Goal: Navigation & Orientation: Find specific page/section

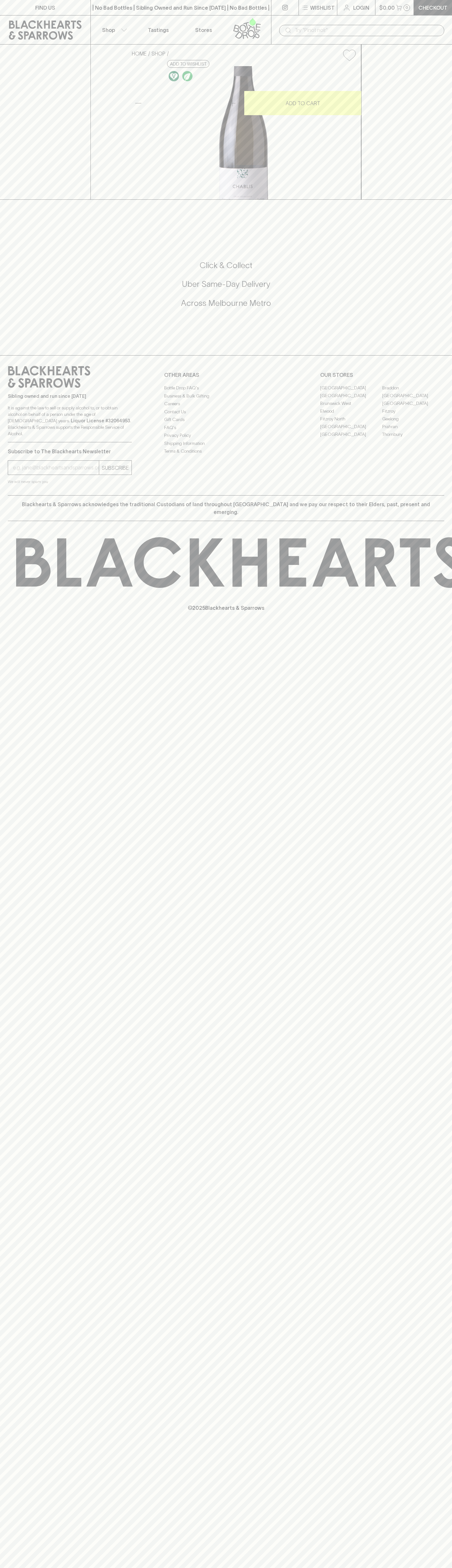
click at [293, 7] on link at bounding box center [284, 7] width 27 height 15
click at [431, 379] on p "OUR STORES" at bounding box center [382, 375] width 124 height 8
click at [226, 1567] on html "FIND US | No Bad Bottles | Sibling Owned and Run Since [DATE] | No Bad Bottles …" at bounding box center [226, 784] width 452 height 1568
click at [13, 901] on div "FIND US | No Bad Bottles | Sibling Owned and Run Since [DATE] | No Bad Bottles …" at bounding box center [226, 784] width 452 height 1568
click at [413, 399] on link "[GEOGRAPHIC_DATA]" at bounding box center [413, 395] width 62 height 8
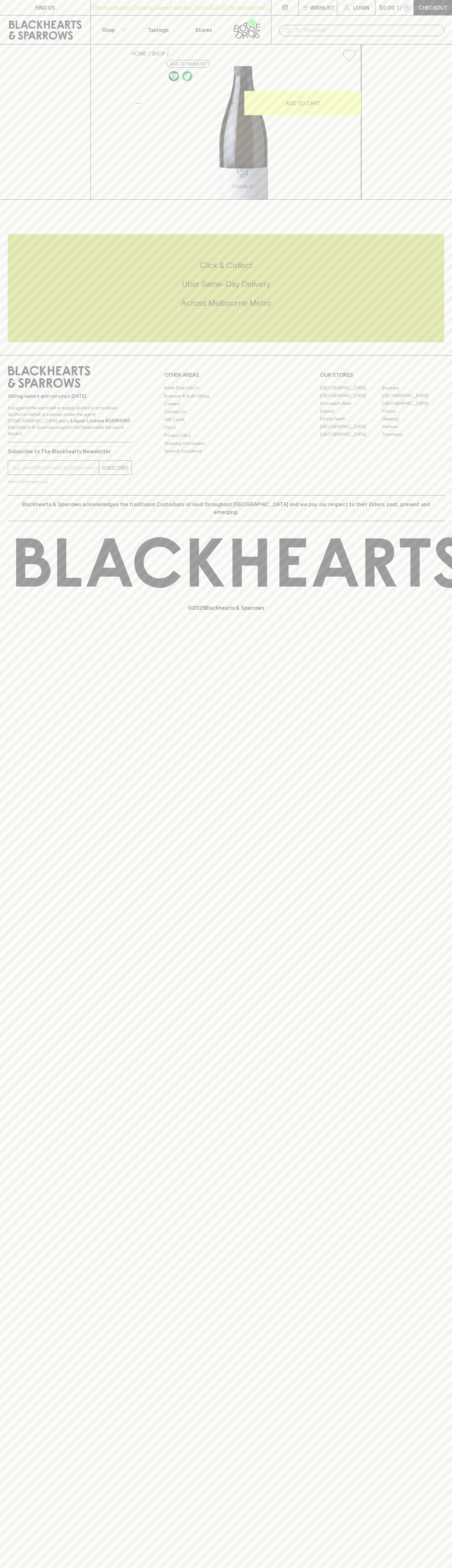
click at [413, 399] on link "[GEOGRAPHIC_DATA]" at bounding box center [413, 395] width 62 height 8
